Goal: Information Seeking & Learning: Check status

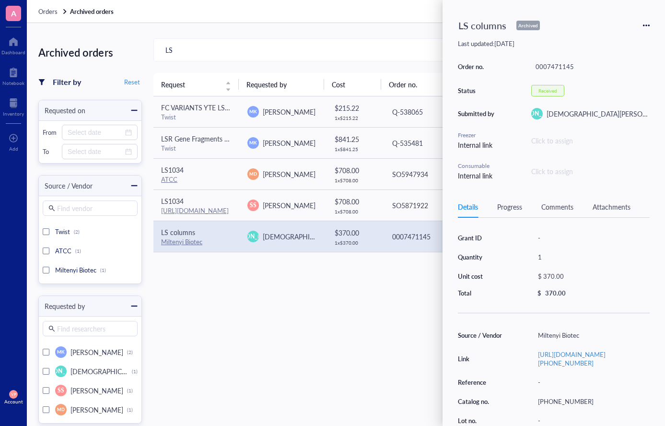
click at [134, 41] on div "Archived orders Filter by Reset Requested on From To Source / Vendor Find vendo…" at bounding box center [90, 354] width 104 height 633
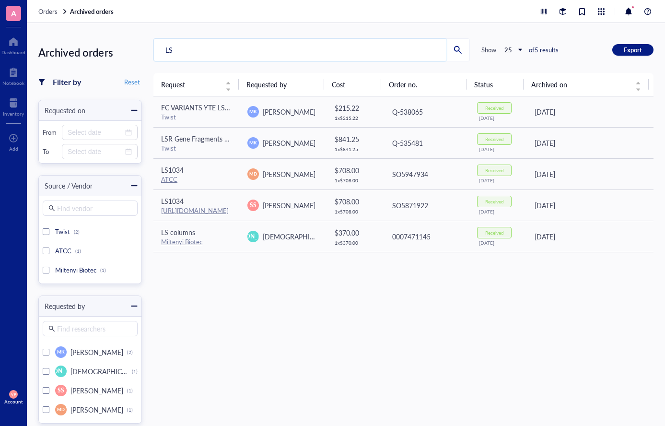
click at [185, 52] on input "LS" at bounding box center [300, 50] width 292 height 22
type input "L"
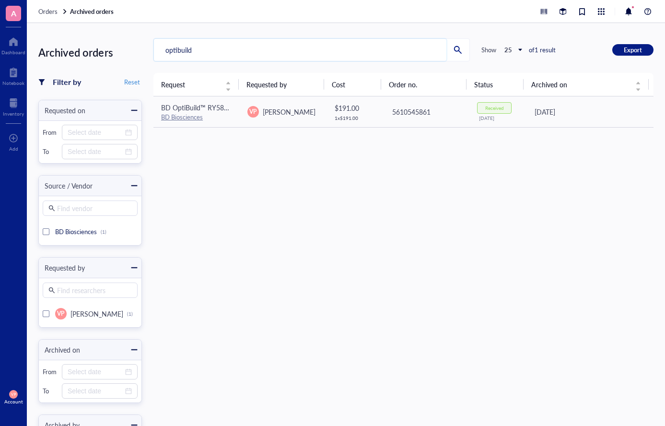
type input "optibuild"
